Goal: Information Seeking & Learning: Learn about a topic

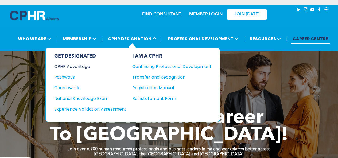
click at [72, 66] on div "CPHR Advantage" at bounding box center [86, 66] width 65 height 7
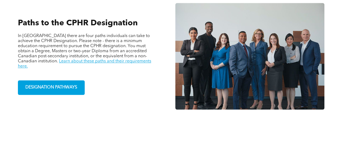
scroll to position [374, 0]
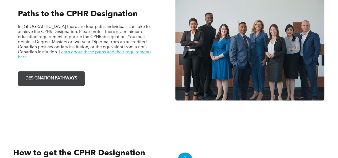
click at [69, 74] on span "DESIGNATION PATHWAYS" at bounding box center [51, 78] width 56 height 10
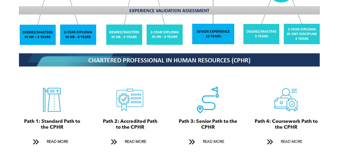
scroll to position [560, 0]
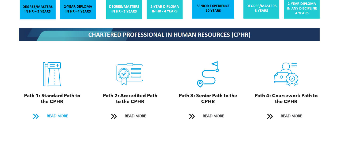
click at [42, 113] on link "READ MORE" at bounding box center [52, 117] width 46 height 10
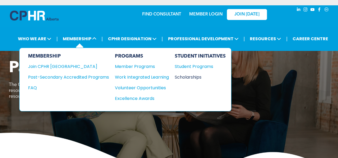
click at [195, 77] on div "Scholarships" at bounding box center [198, 77] width 46 height 7
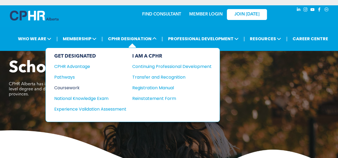
click at [67, 87] on div "Coursework" at bounding box center [86, 88] width 65 height 7
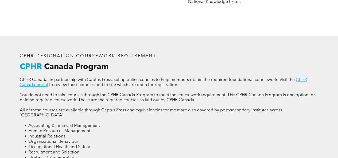
scroll to position [667, 0]
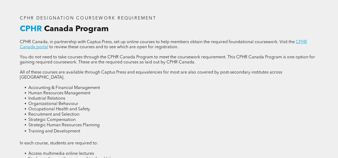
click at [155, 85] on li "Accounting & Financial Management" at bounding box center [173, 87] width 290 height 5
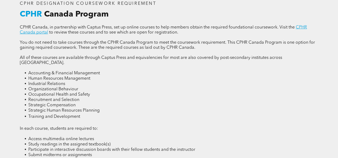
scroll to position [681, 0]
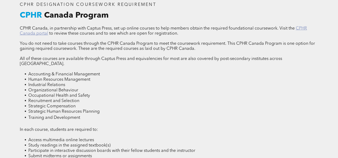
click at [298, 32] on link "CPHR Canada portal" at bounding box center [163, 30] width 287 height 9
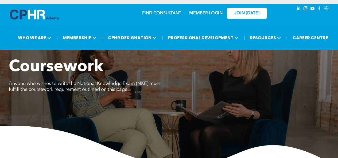
scroll to position [0, 0]
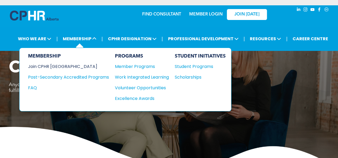
click at [52, 64] on div "Join CPHR [GEOGRAPHIC_DATA]" at bounding box center [64, 66] width 73 height 7
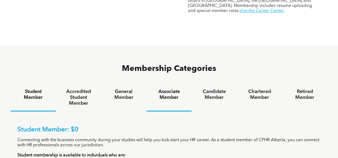
scroll to position [294, 0]
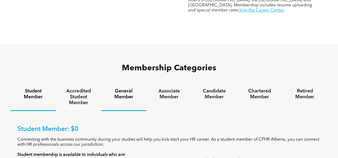
click at [120, 88] on h4 "General Member" at bounding box center [123, 94] width 35 height 12
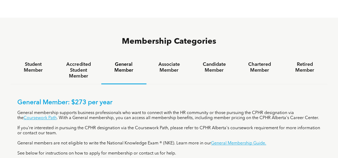
scroll to position [374, 0]
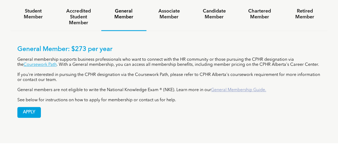
click at [219, 88] on link "General Membership Guide." at bounding box center [238, 90] width 55 height 4
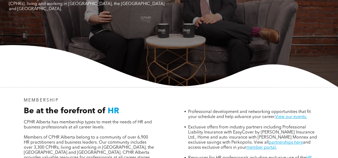
scroll to position [0, 0]
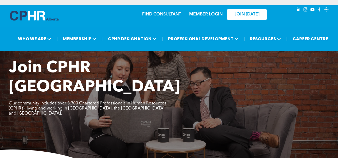
click at [43, 15] on img at bounding box center [34, 16] width 49 height 10
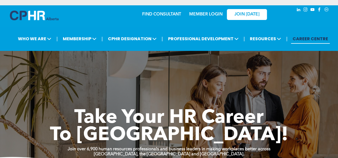
click at [318, 41] on link "CAREER CENTRE" at bounding box center [310, 39] width 39 height 10
